Goal: Entertainment & Leisure: Consume media (video, audio)

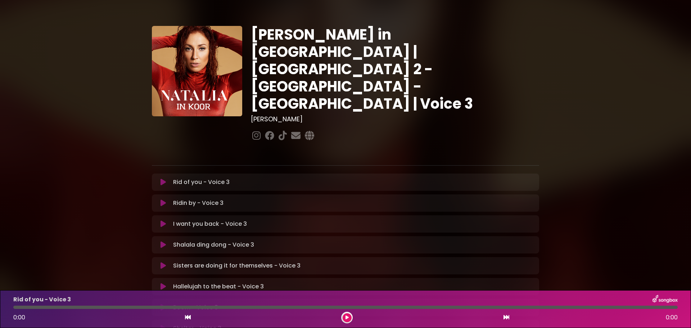
click at [348, 318] on icon at bounding box center [346, 317] width 3 height 4
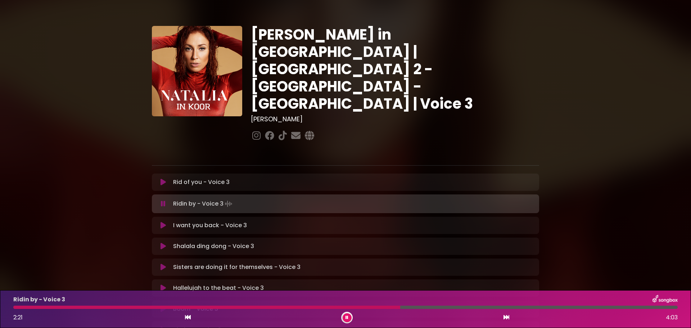
click at [348, 318] on icon at bounding box center [346, 317] width 3 height 4
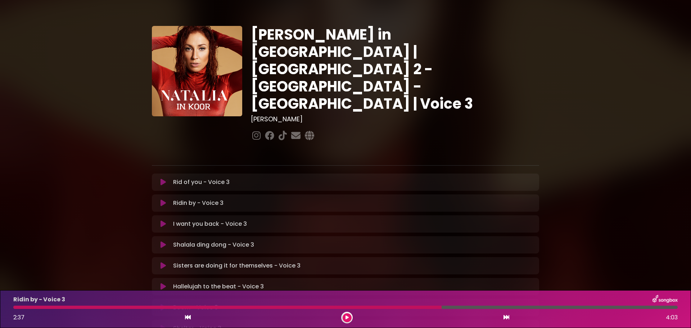
click at [346, 316] on icon at bounding box center [346, 317] width 3 height 4
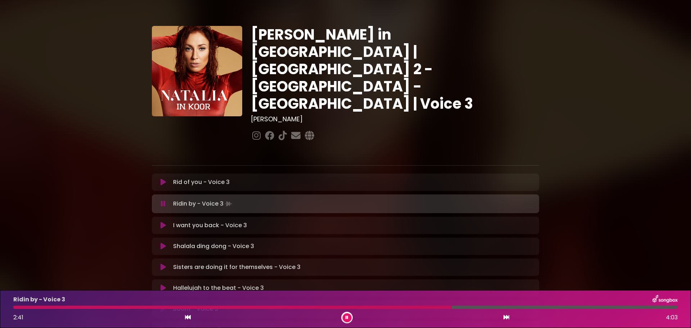
click at [192, 178] on p "Rid of you - Voice 3 Loading Track..." at bounding box center [201, 182] width 56 height 9
click at [157, 178] on div "Rid of you - Voice 3 Loading Track..." at bounding box center [345, 182] width 378 height 9
click at [162, 178] on icon at bounding box center [162, 181] width 5 height 7
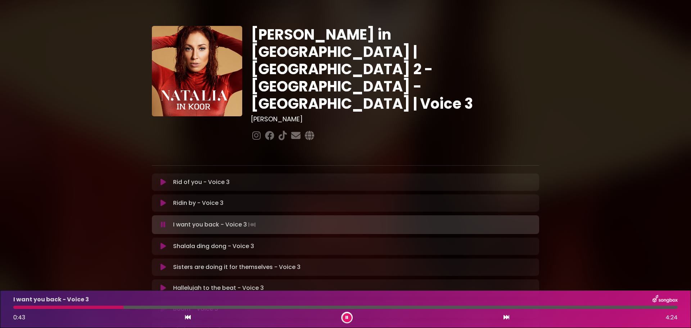
click at [347, 318] on icon at bounding box center [346, 317] width 3 height 4
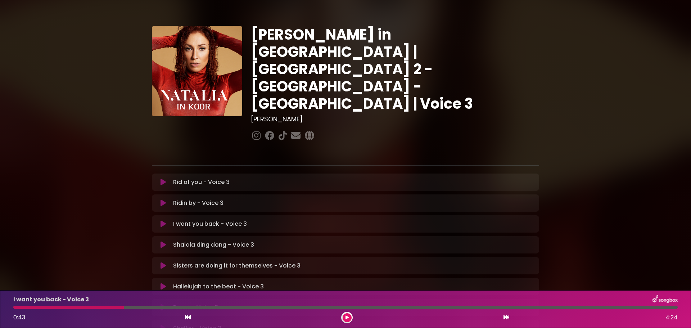
click at [346, 312] on div at bounding box center [347, 318] width 12 height 12
click at [346, 316] on icon at bounding box center [346, 317] width 3 height 4
click at [348, 317] on icon at bounding box center [346, 317] width 3 height 4
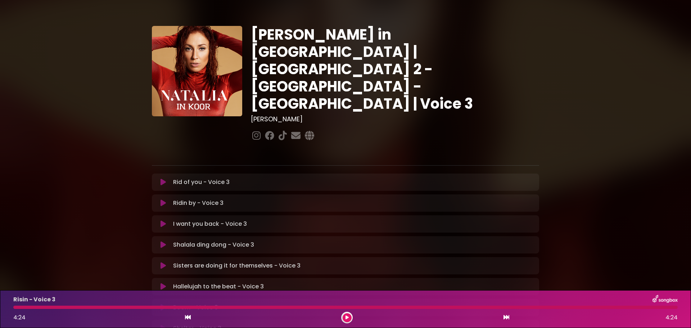
click at [161, 178] on icon at bounding box center [162, 181] width 5 height 7
